Goal: Register for event/course

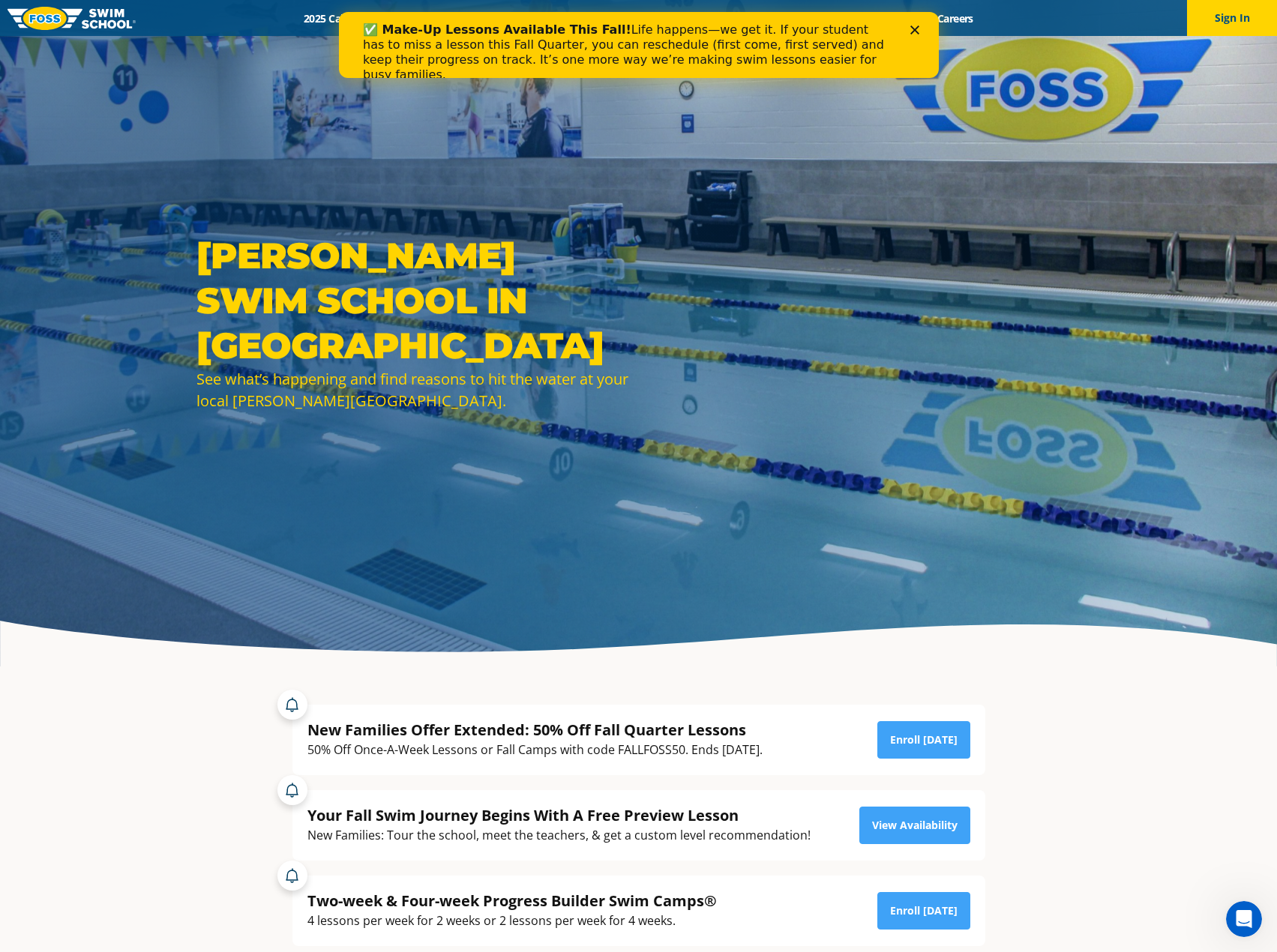
click at [914, 28] on icon "Close" at bounding box center [914, 30] width 9 height 9
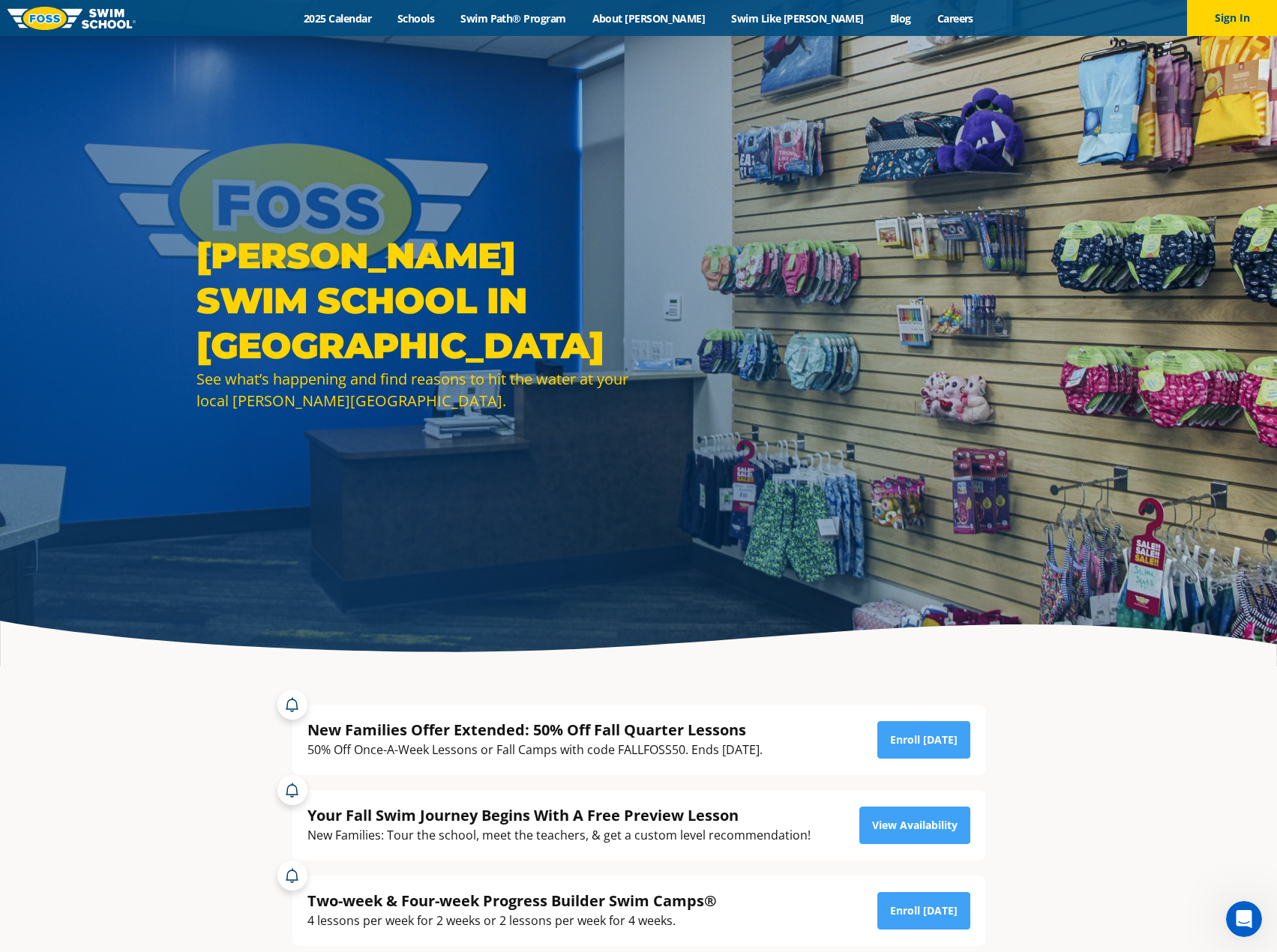
click at [412, 26] on div "Menu 2025 Calendar Schools Swim Path® Program About FOSS Swim Like Regan Blog C…" at bounding box center [638, 18] width 1277 height 36
click at [384, 14] on link "2025 Calendar" at bounding box center [338, 18] width 94 height 14
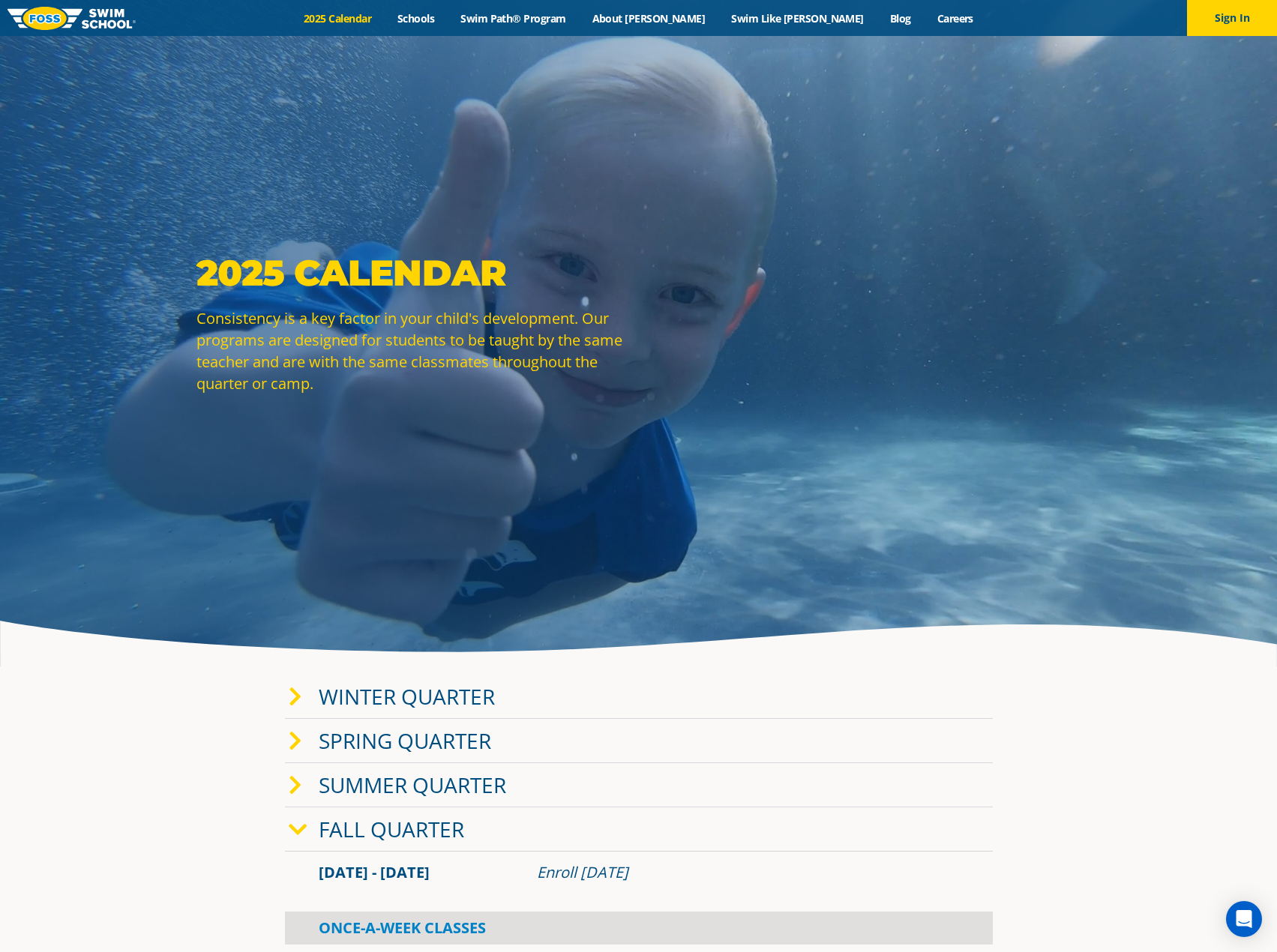
click at [298, 706] on icon at bounding box center [296, 697] width 13 height 21
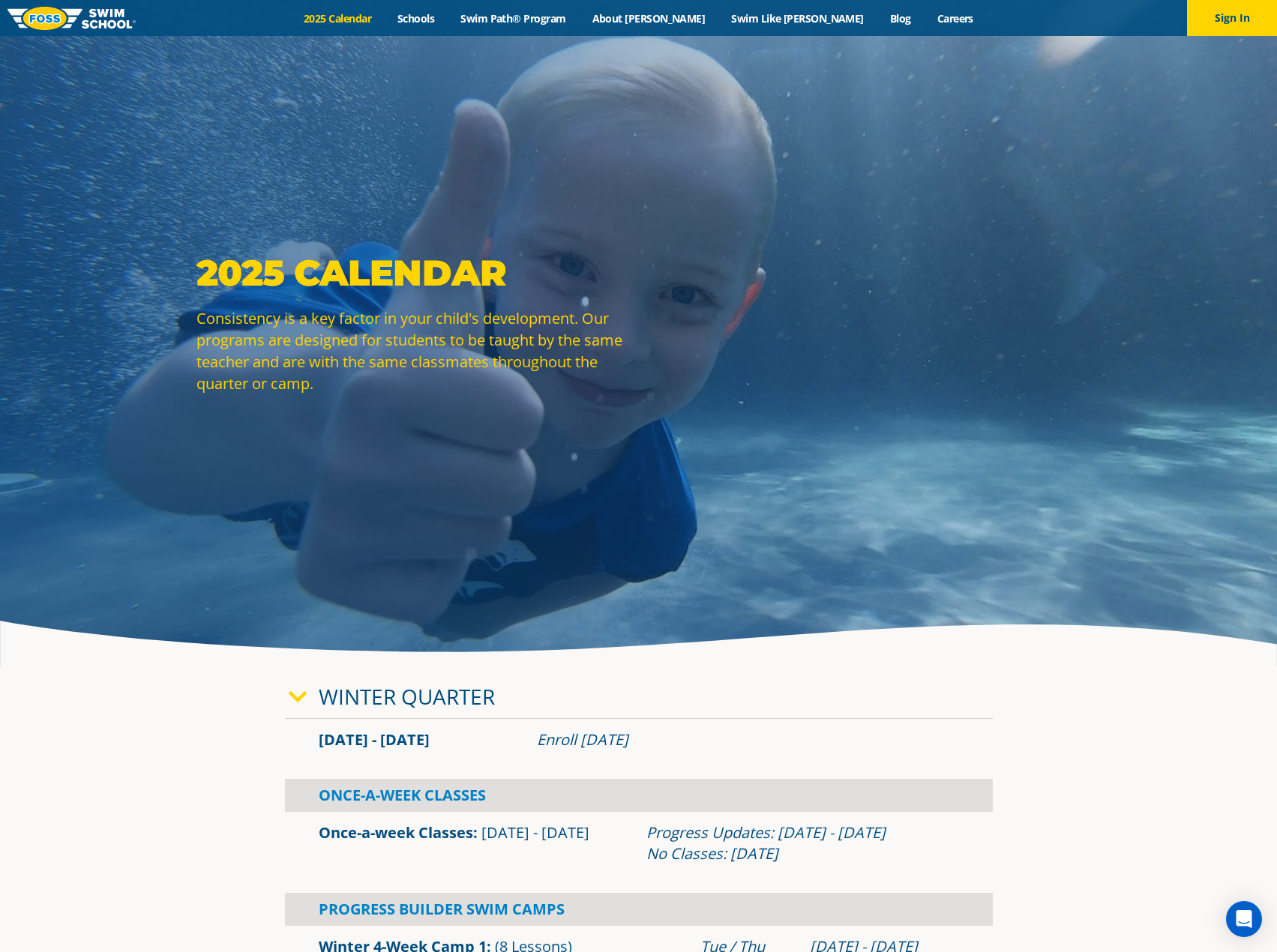
click at [320, 694] on link "Winter Quarter" at bounding box center [407, 697] width 176 height 29
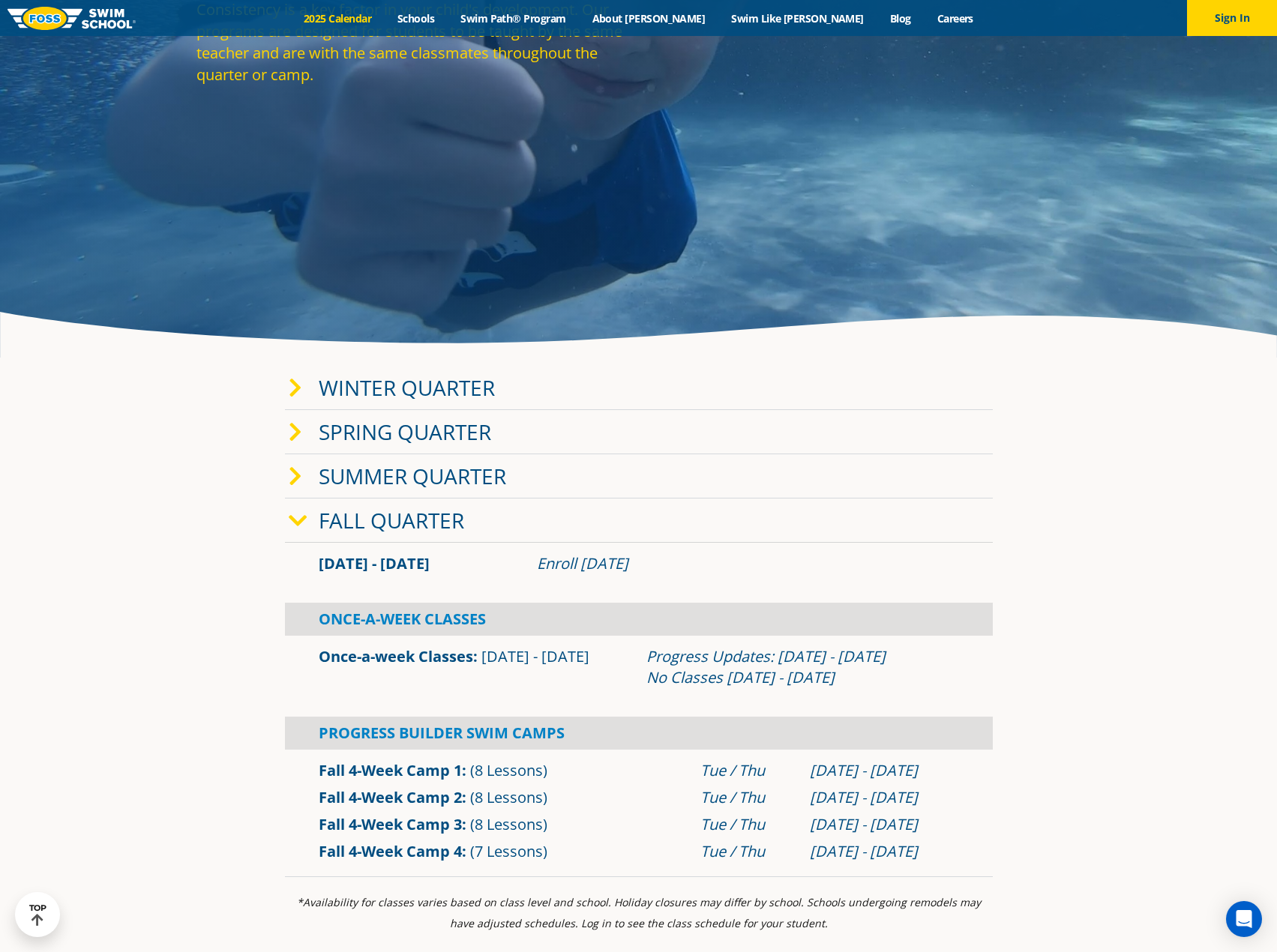
scroll to position [310, 0]
click at [391, 821] on link "Fall 4-Week Camp 3" at bounding box center [390, 824] width 143 height 21
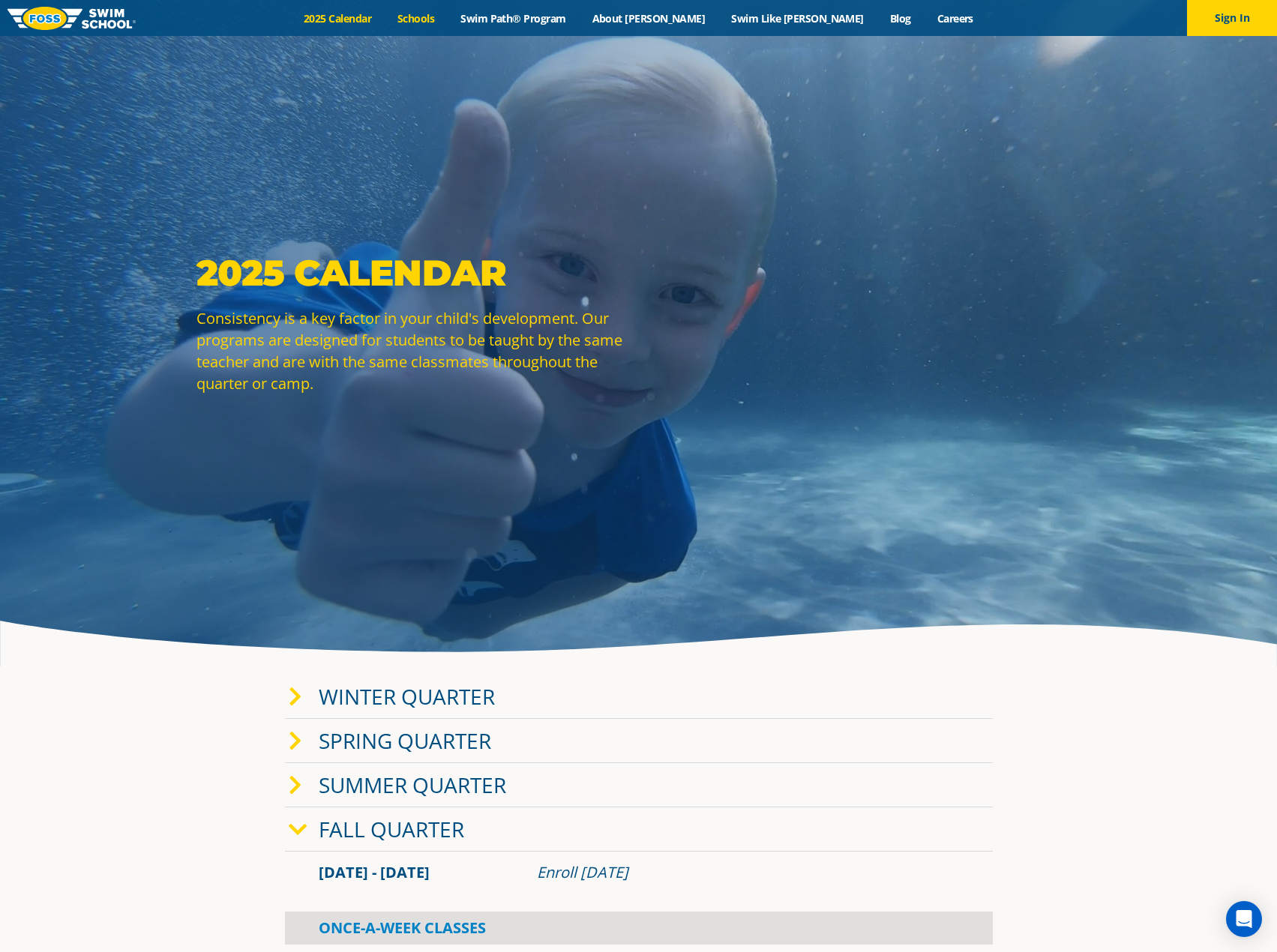
click at [448, 16] on link "Schools" at bounding box center [416, 18] width 63 height 14
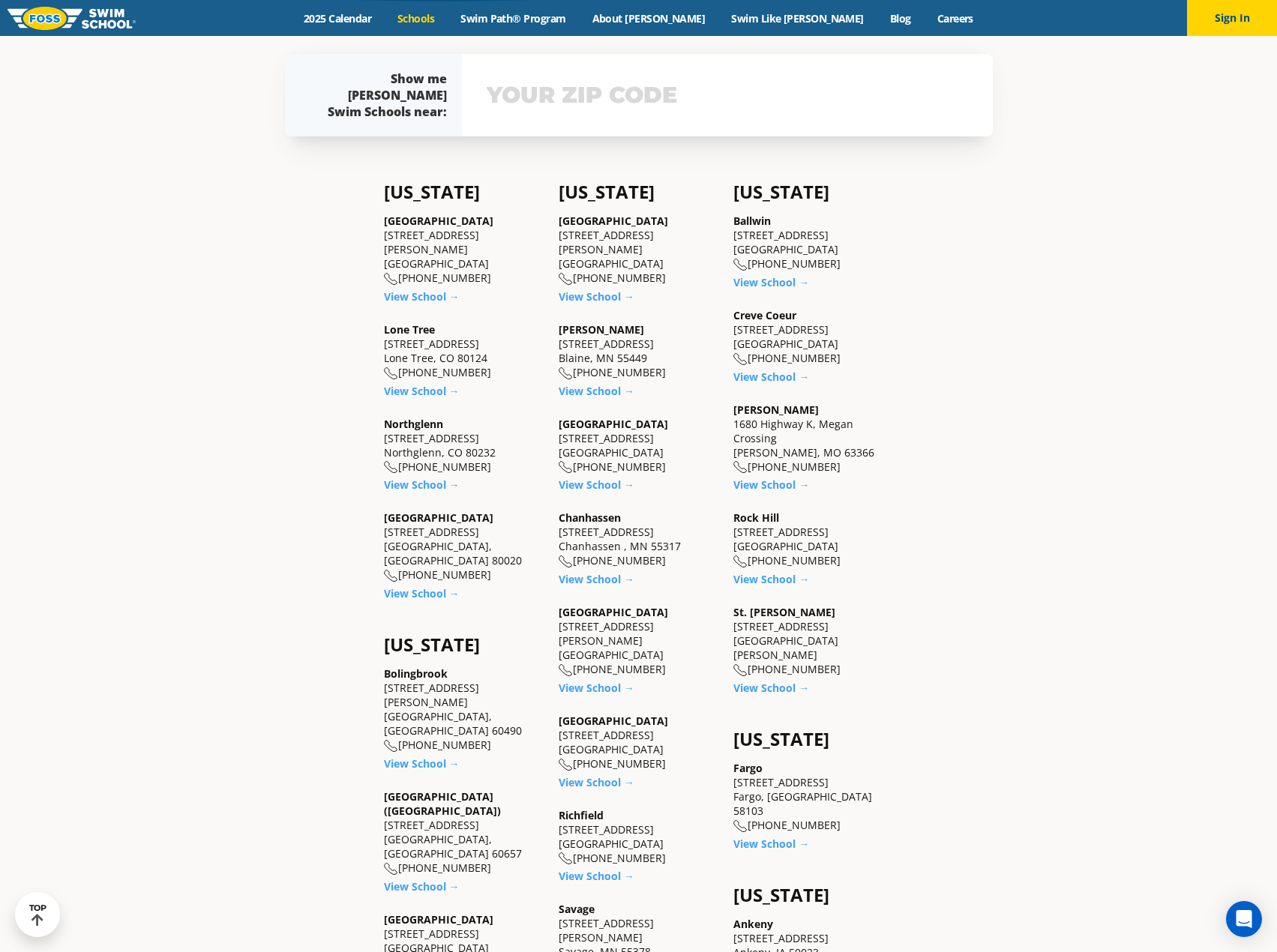
scroll to position [656, 0]
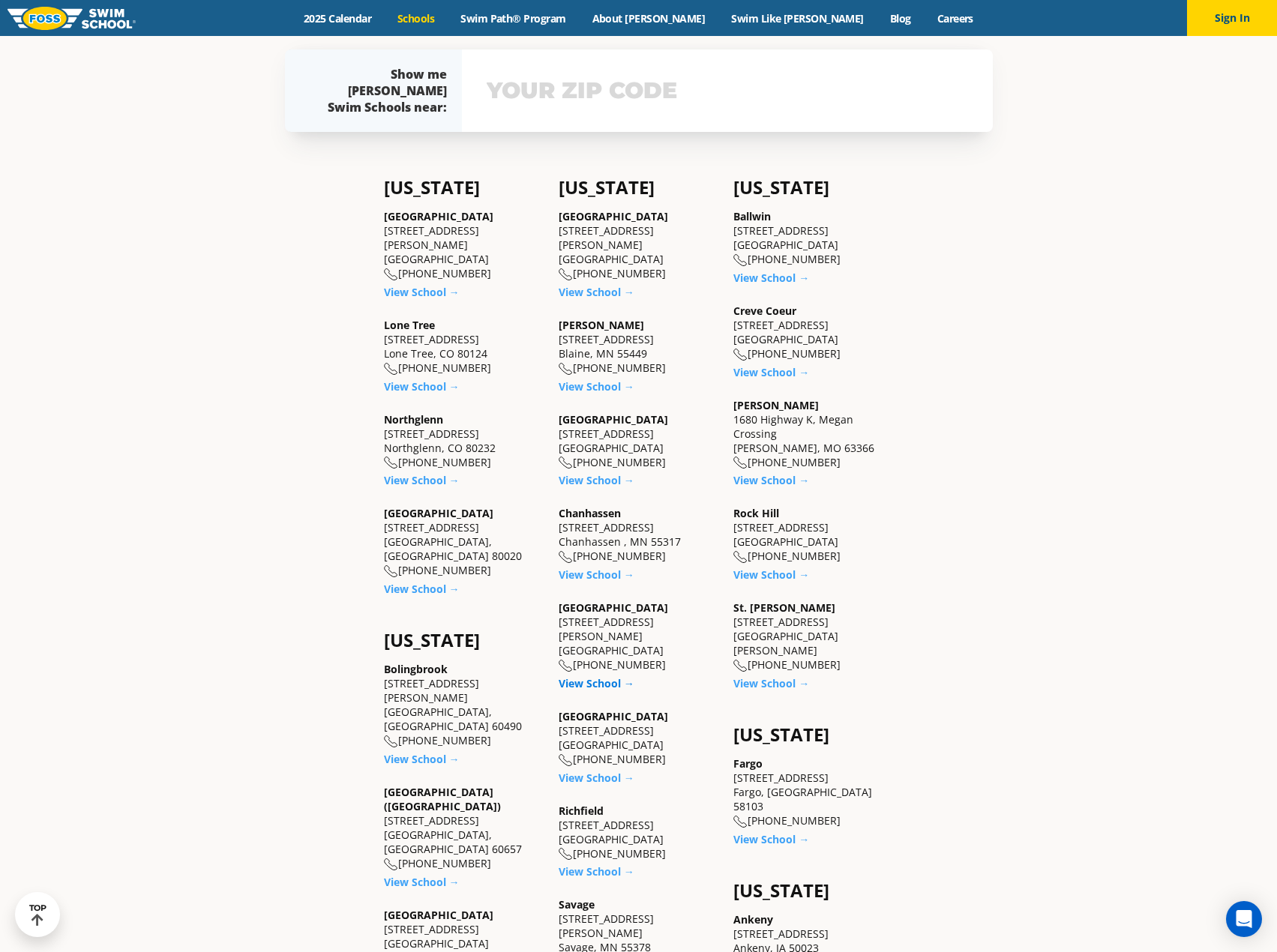
click at [583, 676] on link "View School →" at bounding box center [596, 683] width 76 height 14
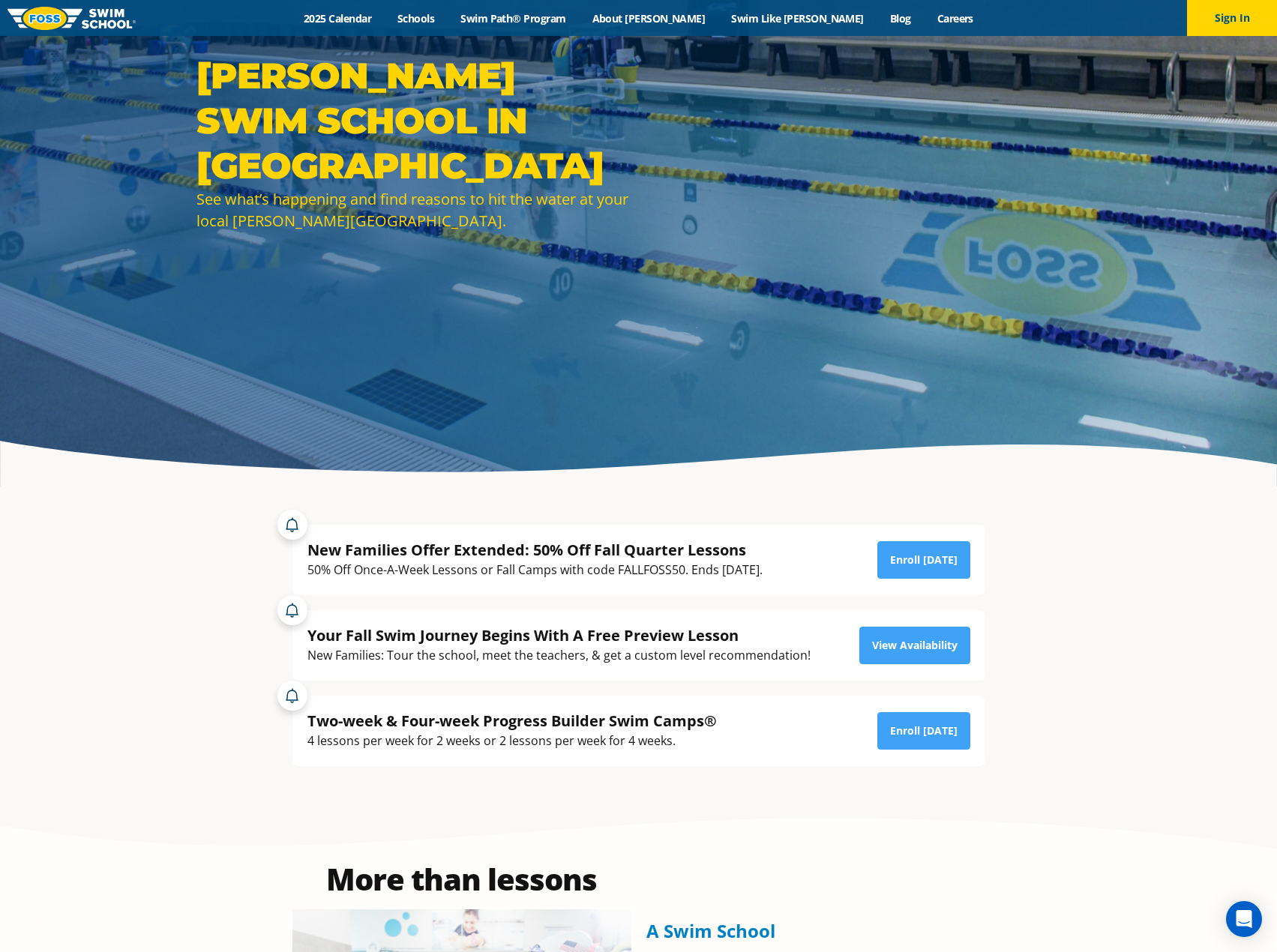
scroll to position [188, 0]
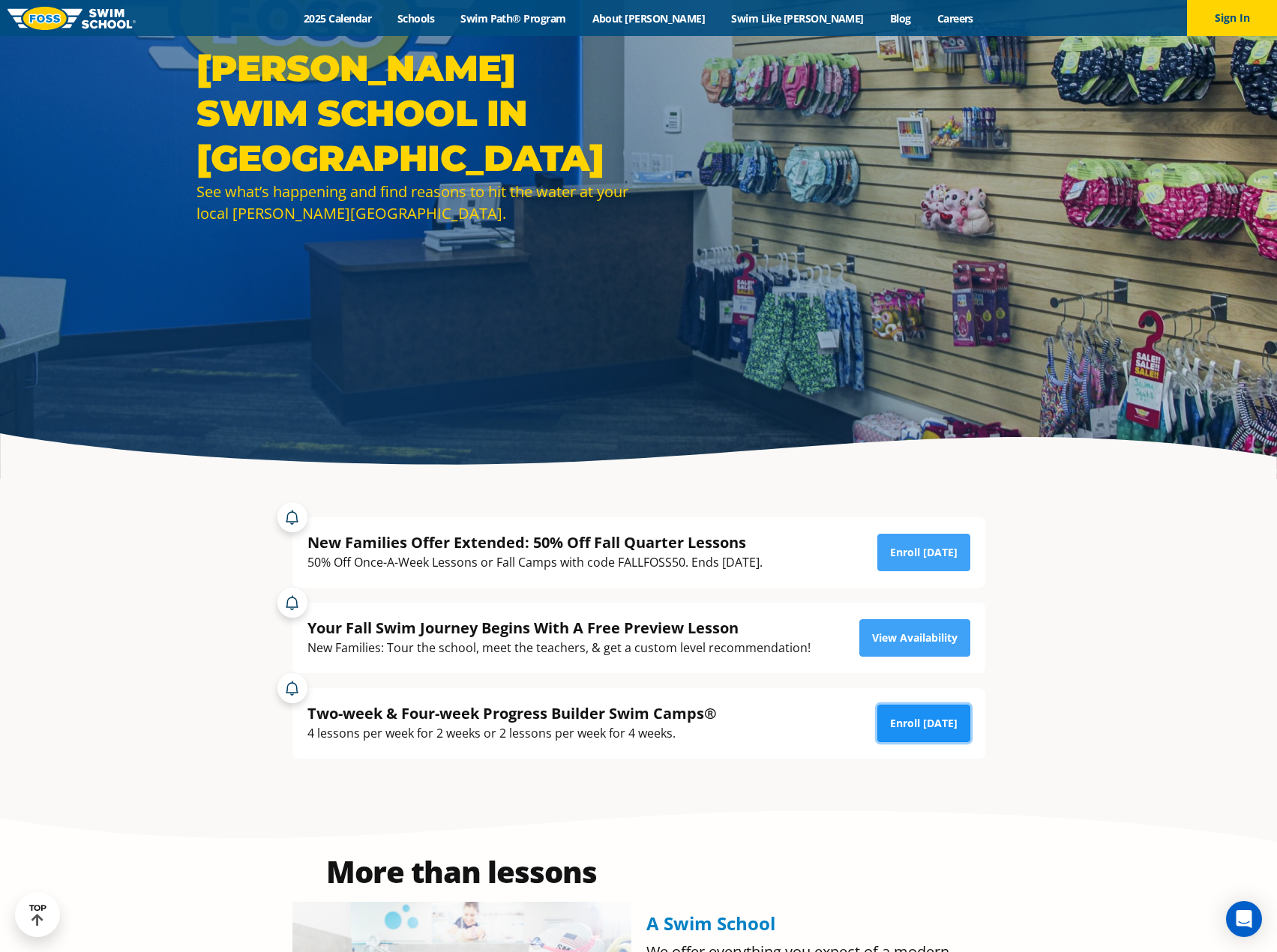
click at [916, 726] on link "Enroll [DATE]" at bounding box center [923, 724] width 93 height 38
